Goal: Information Seeking & Learning: Learn about a topic

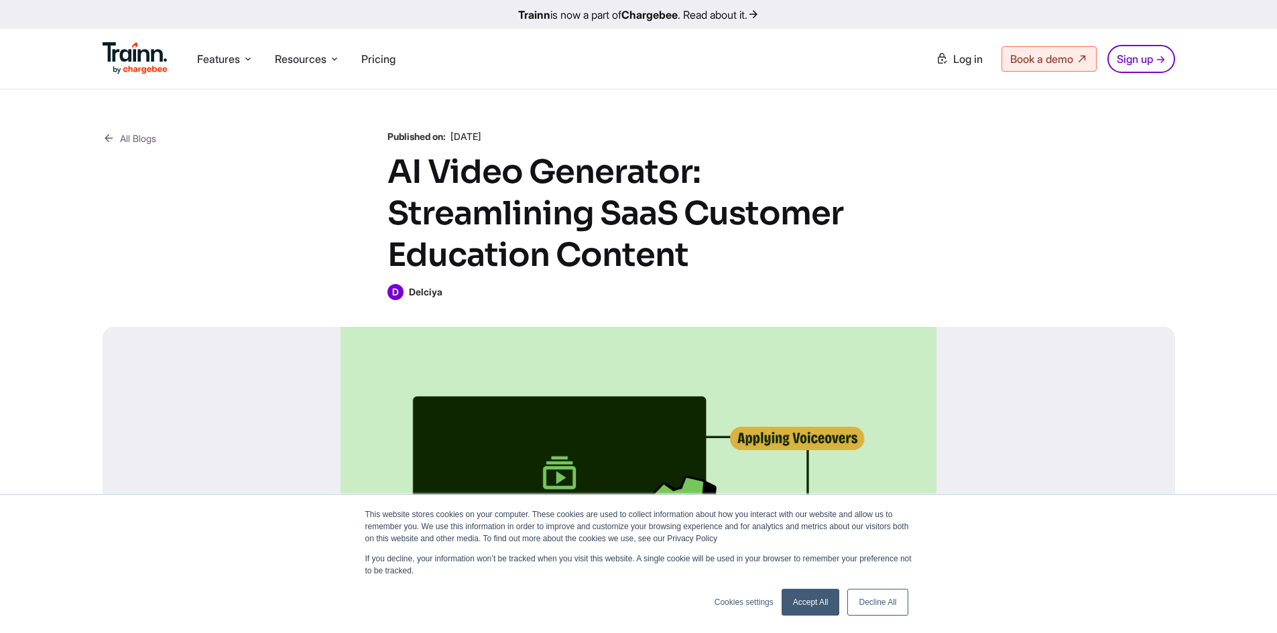
click at [808, 606] on link "Accept All" at bounding box center [810, 602] width 58 height 27
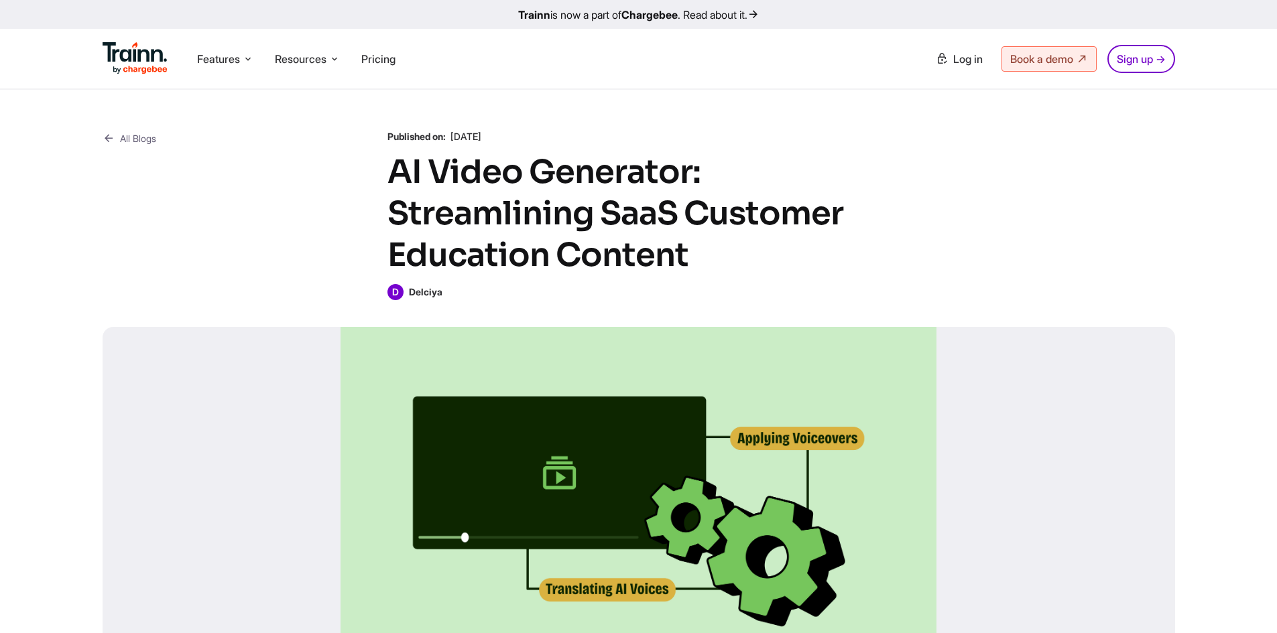
click at [139, 64] on img at bounding box center [136, 58] width 66 height 32
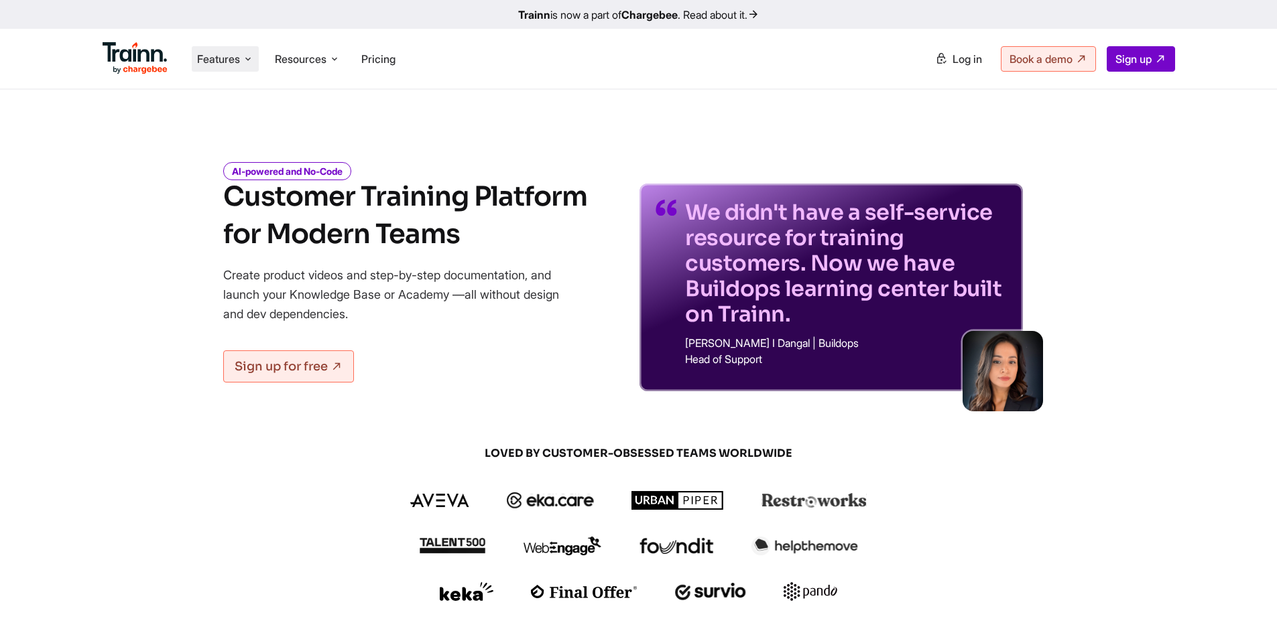
click at [250, 62] on icon at bounding box center [248, 58] width 11 height 13
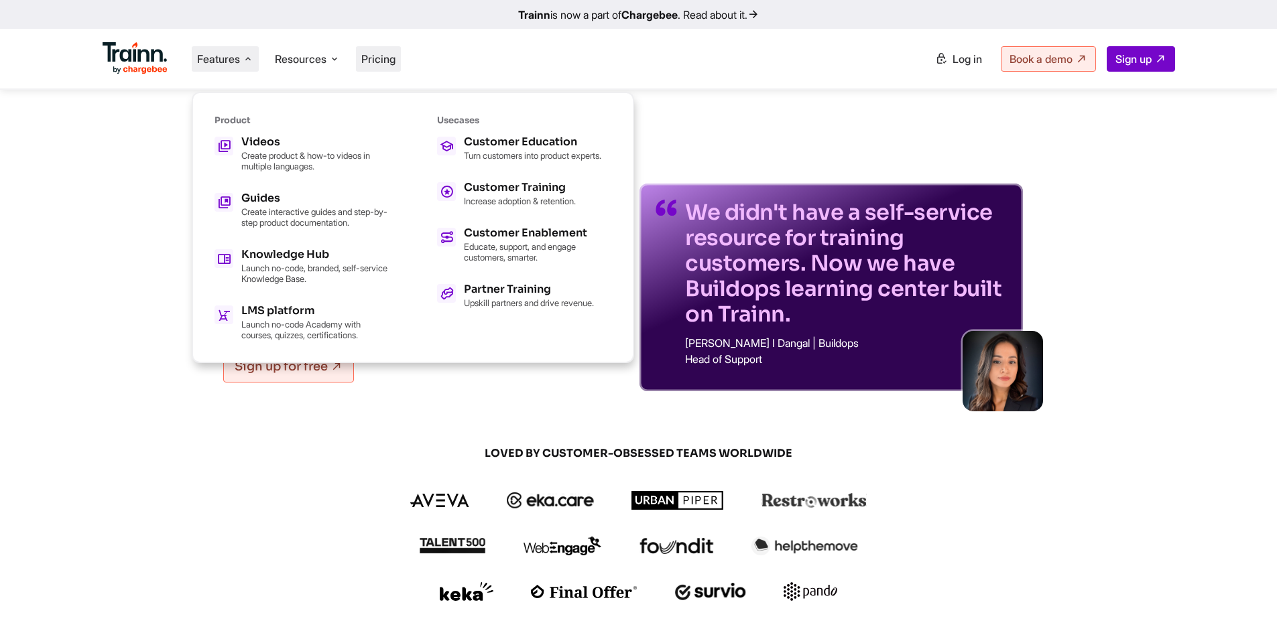
click at [376, 54] on span "Pricing" at bounding box center [378, 58] width 34 height 13
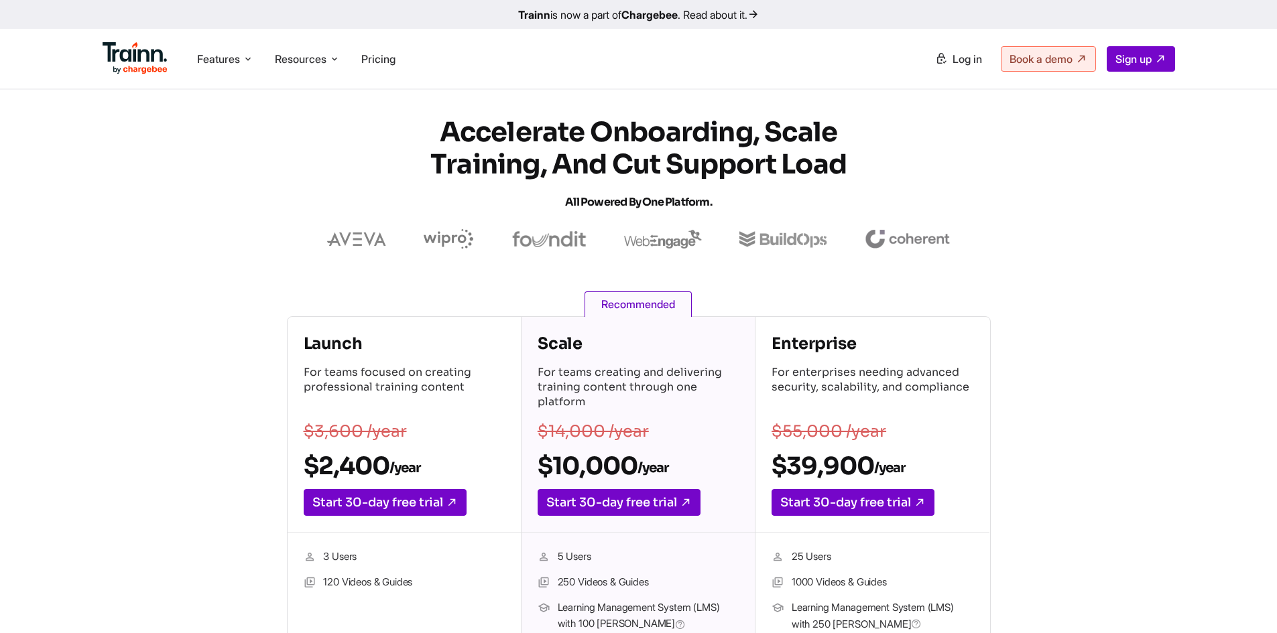
click at [820, 359] on div "Enterprise For enterprises needing advanced security, scalability, and complian…" at bounding box center [872, 372] width 202 height 79
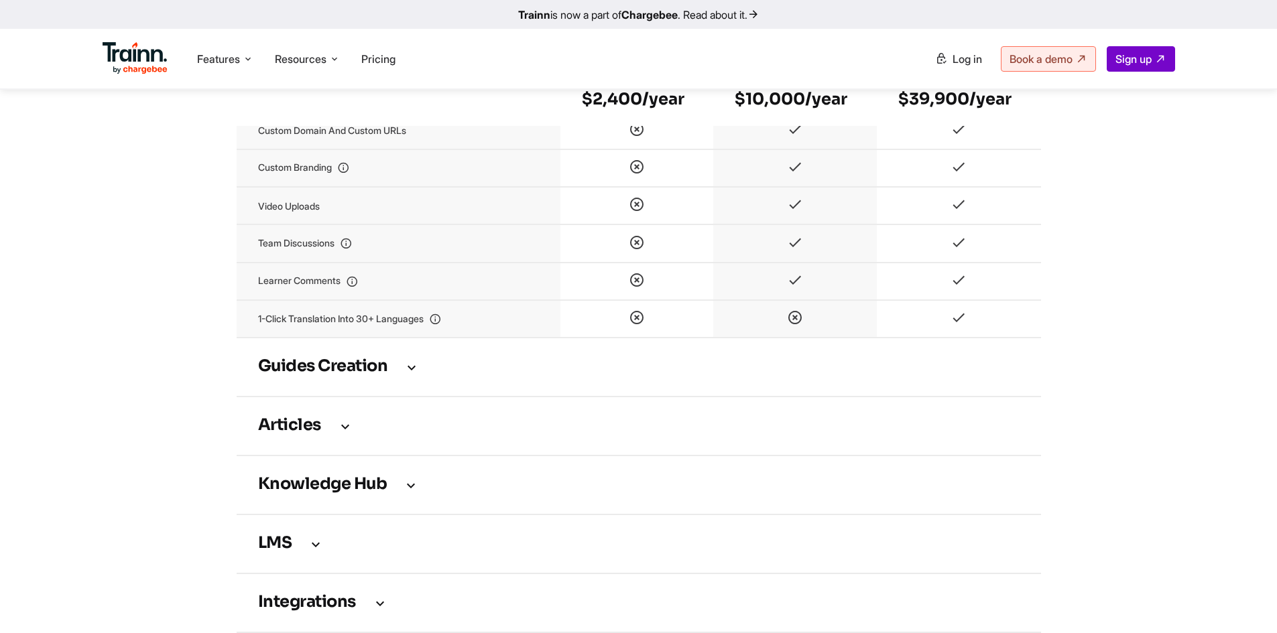
scroll to position [1864, 0]
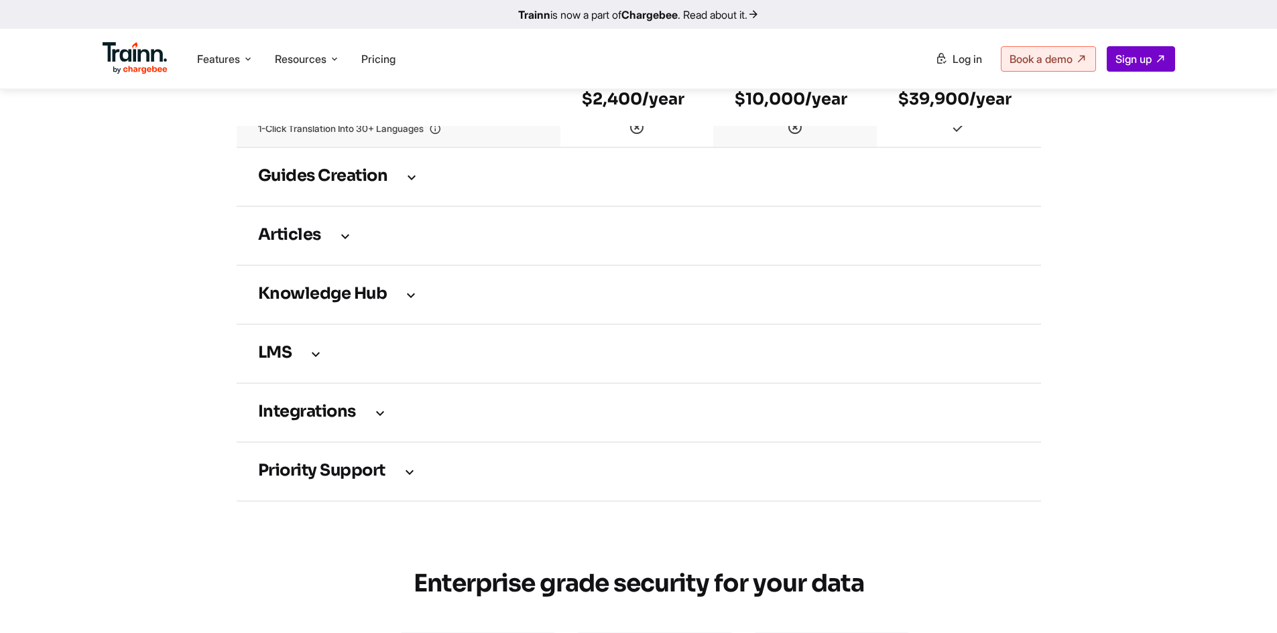
click at [414, 184] on icon at bounding box center [411, 177] width 16 height 15
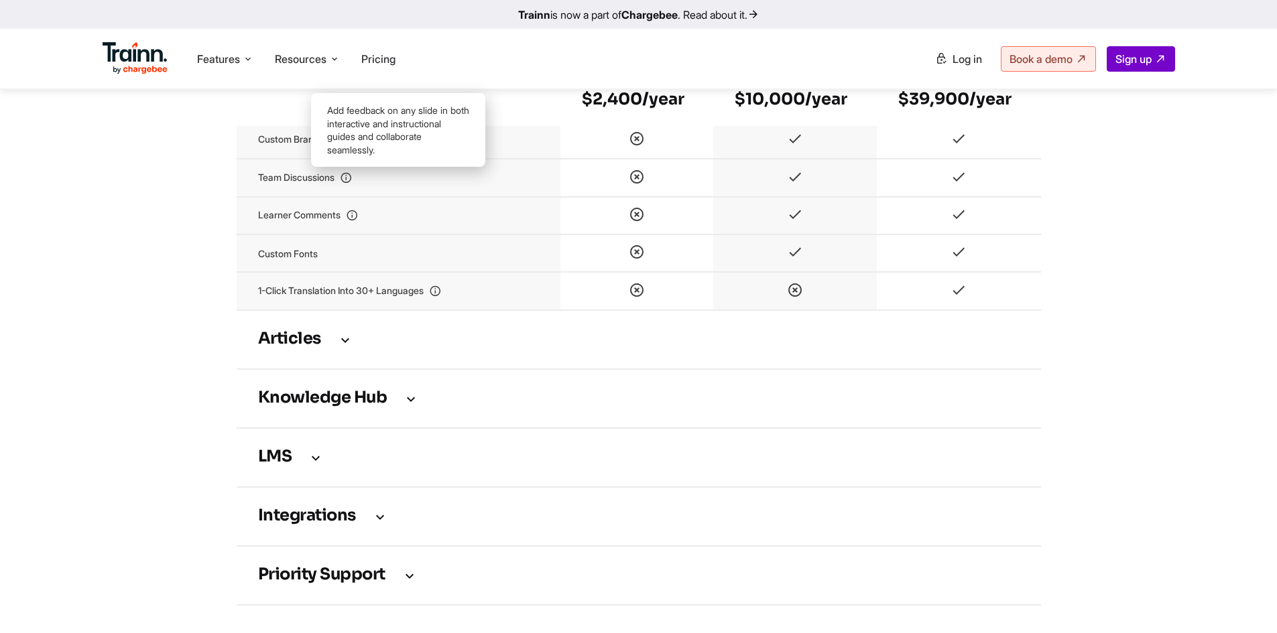
scroll to position [2439, 0]
